Goal: Transaction & Acquisition: Purchase product/service

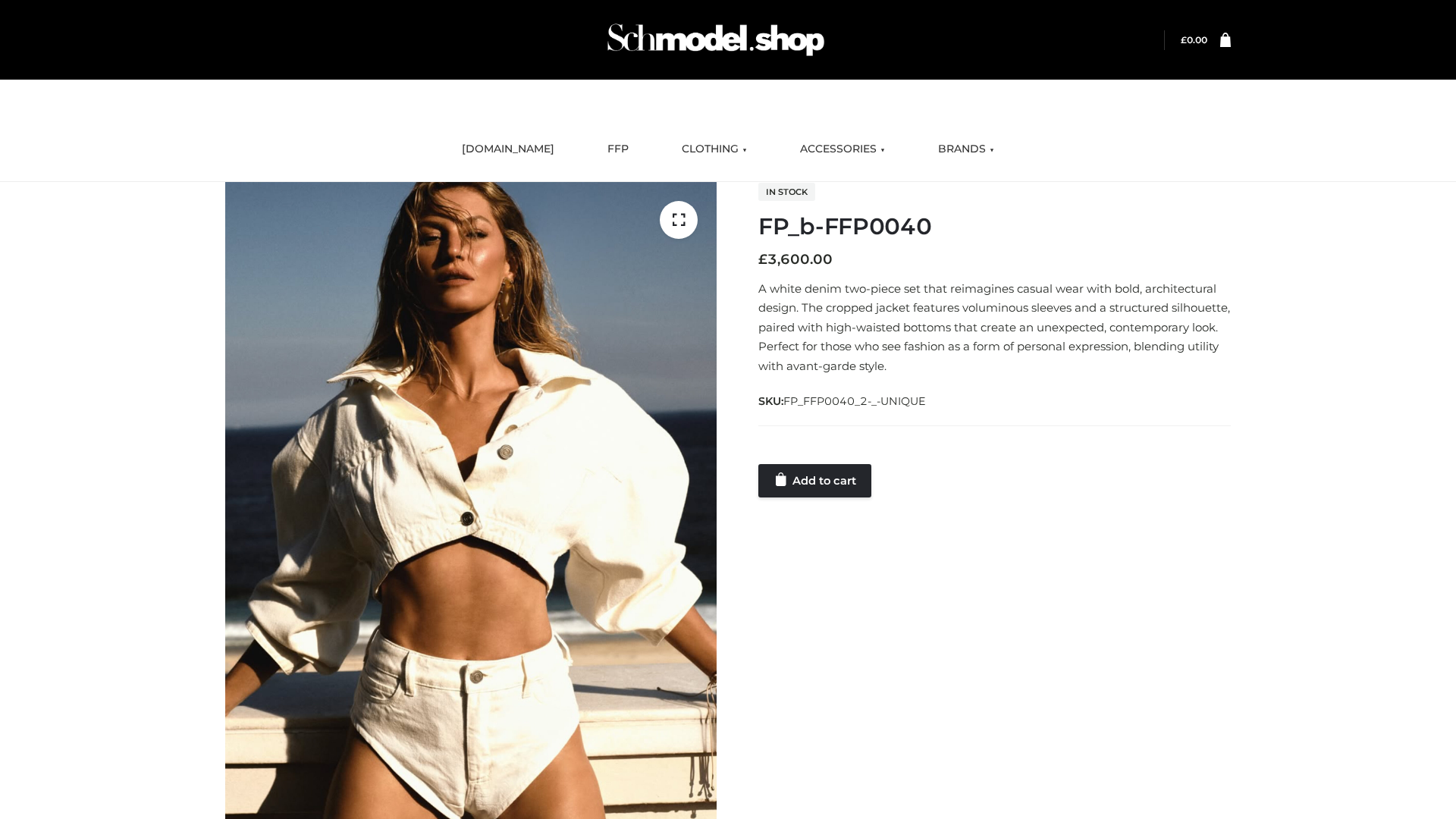
click at [816, 481] on link "Add to cart" at bounding box center [814, 481] width 113 height 33
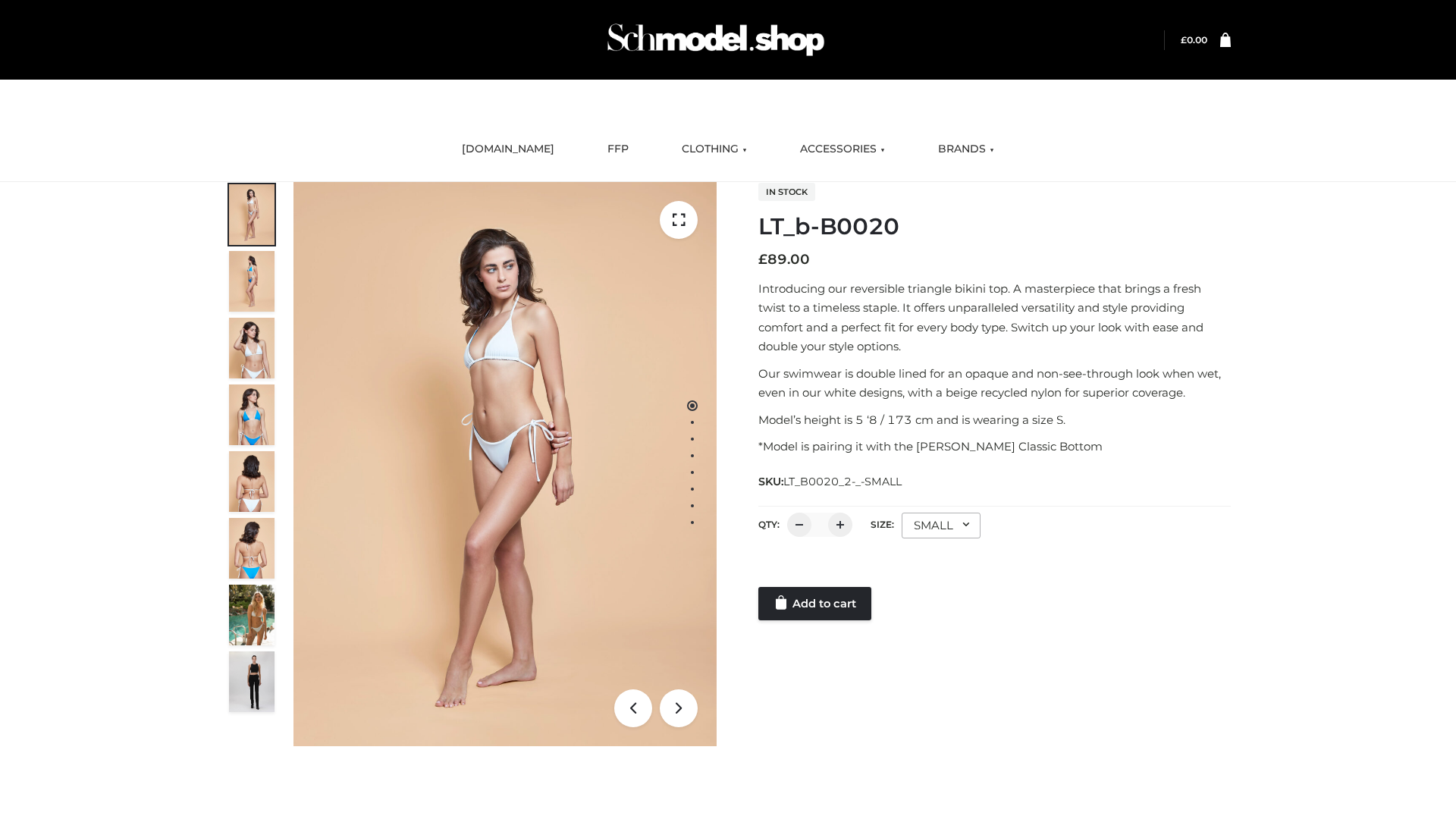
click at [816, 604] on link "Add to cart" at bounding box center [814, 603] width 113 height 33
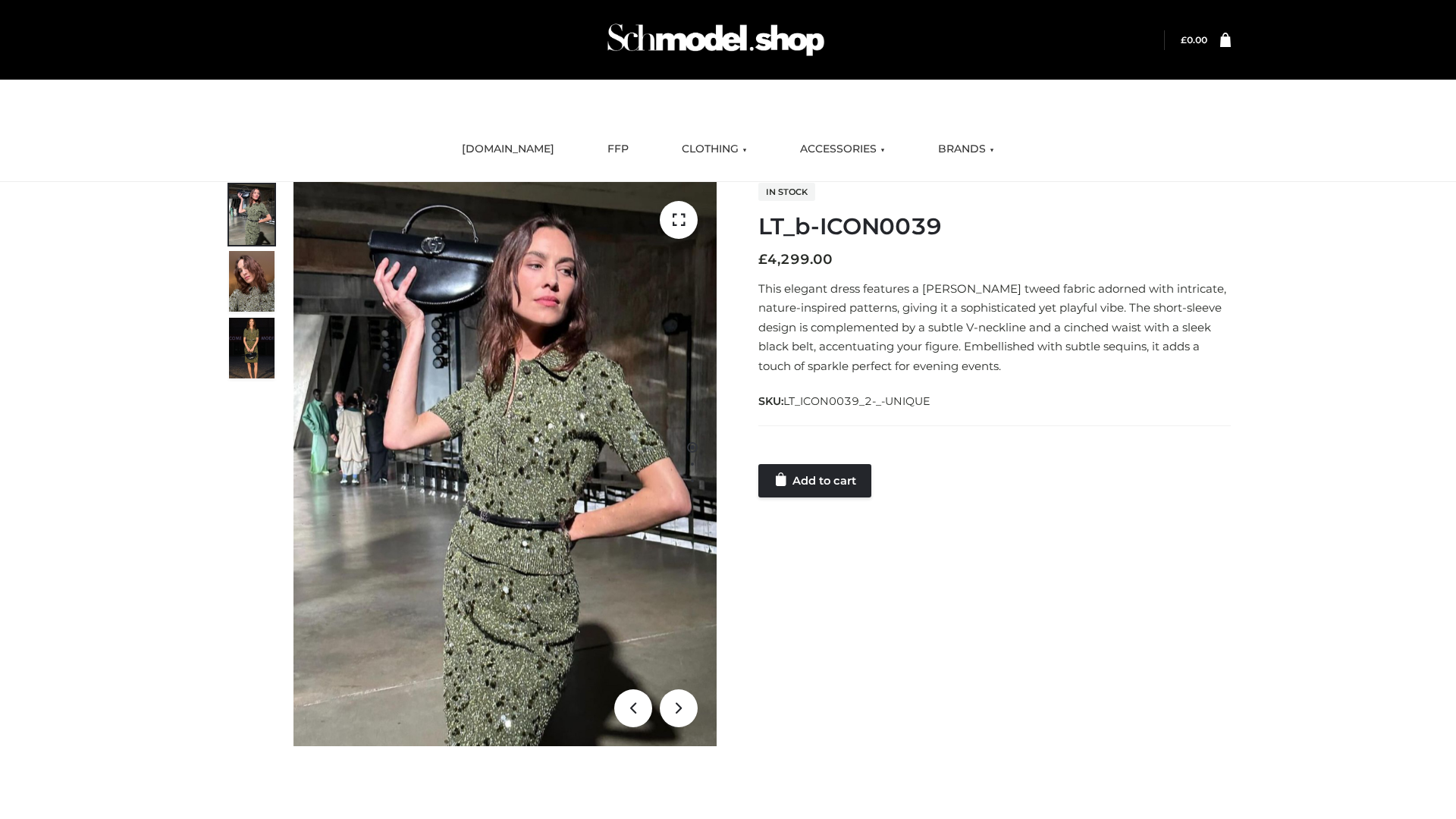
click at [816, 481] on link "Add to cart" at bounding box center [814, 481] width 113 height 33
